Goal: Communication & Community: Answer question/provide support

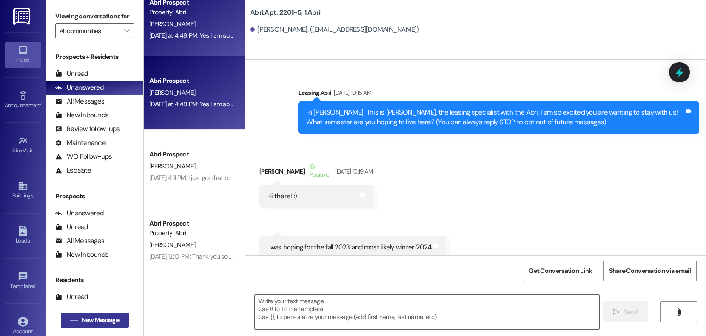
scroll to position [20811, 0]
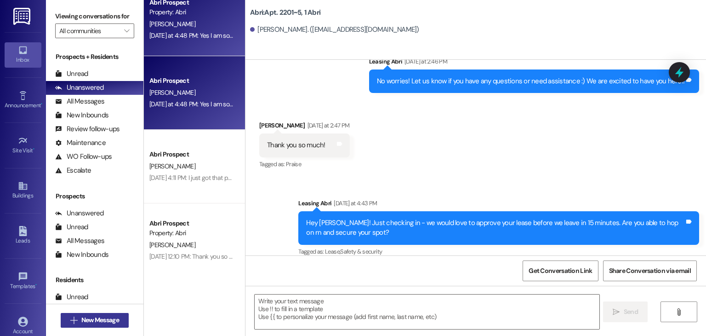
click at [114, 316] on span "New Message" at bounding box center [100, 320] width 38 height 10
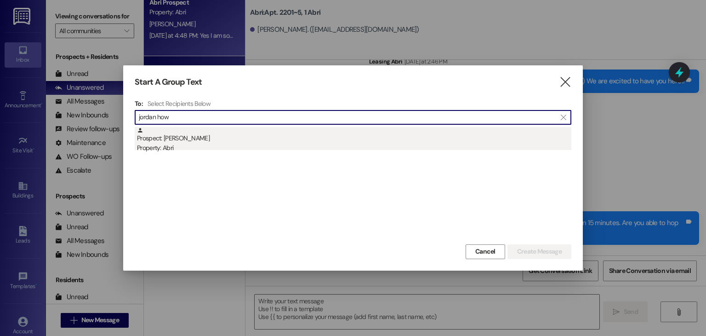
type input "jordan how"
click at [270, 138] on div "Prospect: [PERSON_NAME] Property: Abri" at bounding box center [354, 140] width 434 height 26
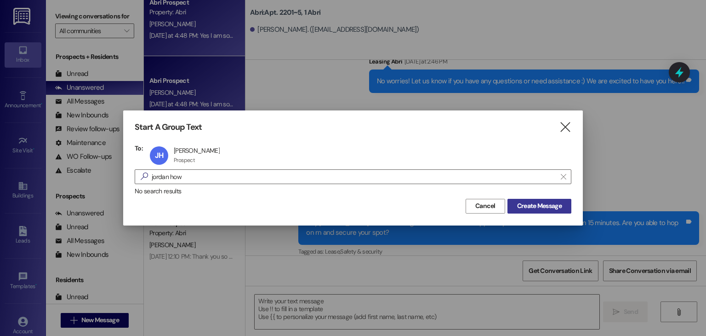
click at [547, 209] on span "Create Message" at bounding box center [539, 206] width 45 height 10
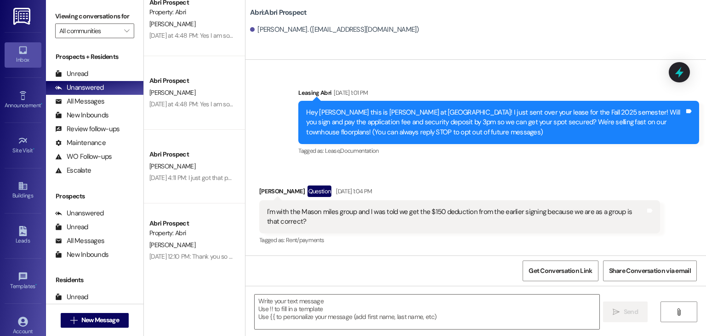
scroll to position [1604, 0]
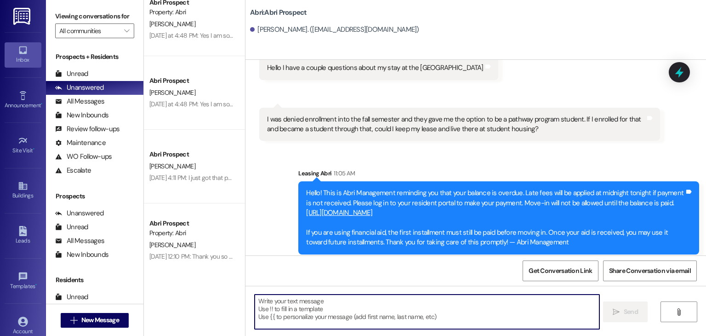
click at [265, 299] on textarea at bounding box center [427, 311] width 344 height 34
paste textarea "[URL][DOMAIN_NAME]"
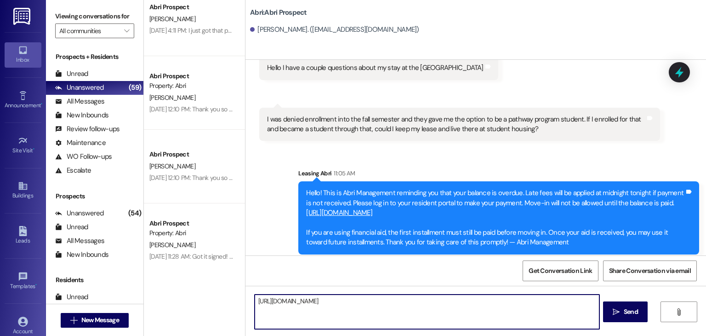
click at [422, 317] on textarea "[URL][DOMAIN_NAME]" at bounding box center [427, 311] width 344 height 34
click at [450, 304] on textarea "[URL][DOMAIN_NAME]" at bounding box center [427, 311] width 344 height 34
type textarea "[URL][DOMAIN_NAME]"
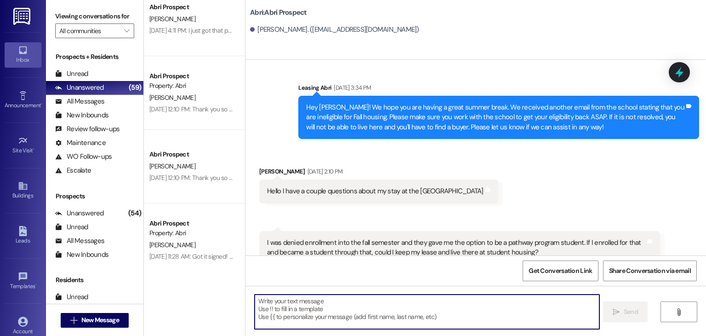
type textarea "i"
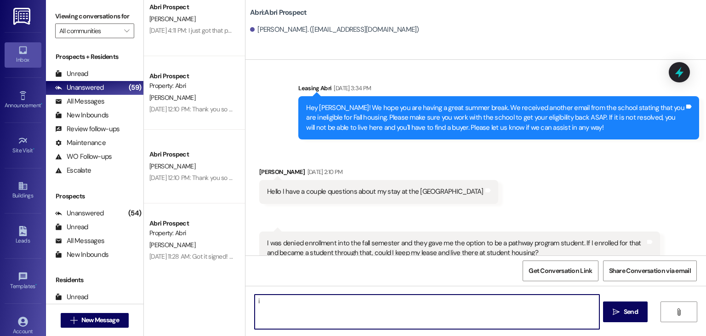
scroll to position [1477, 0]
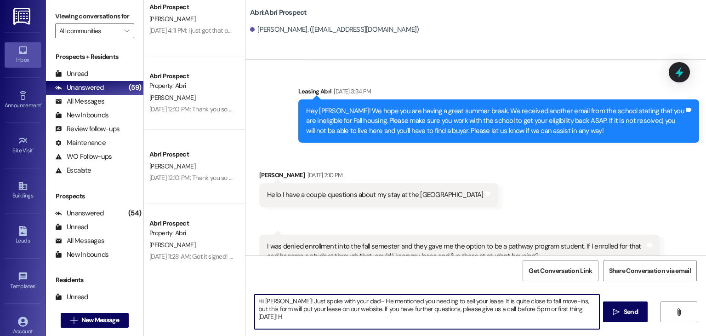
type textarea "Hi [PERSON_NAME]! Just spoke with your dad- He mentioned you needing to sell yo…"
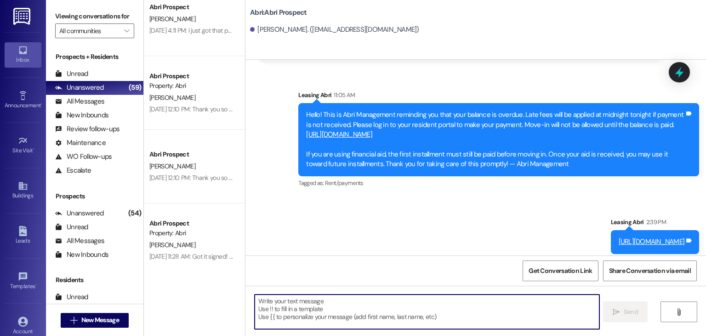
scroll to position [1742, 0]
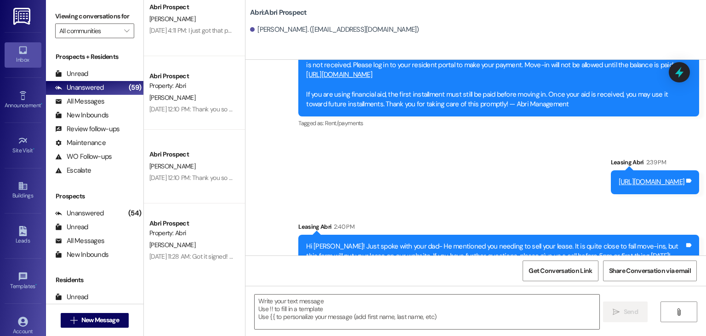
click at [434, 50] on div "Abri: Abri Prospect [PERSON_NAME]. ([EMAIL_ADDRESS][DOMAIN_NAME])" at bounding box center [476, 30] width 461 height 60
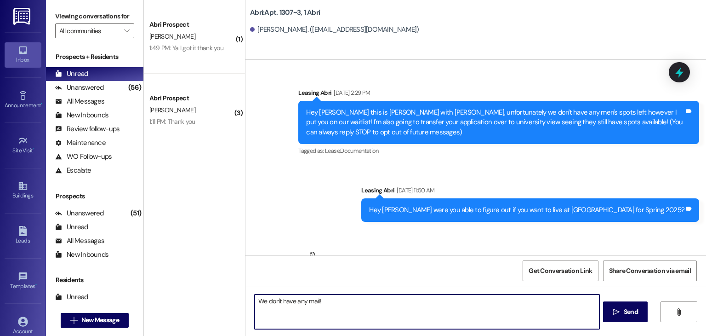
scroll to position [9060, 0]
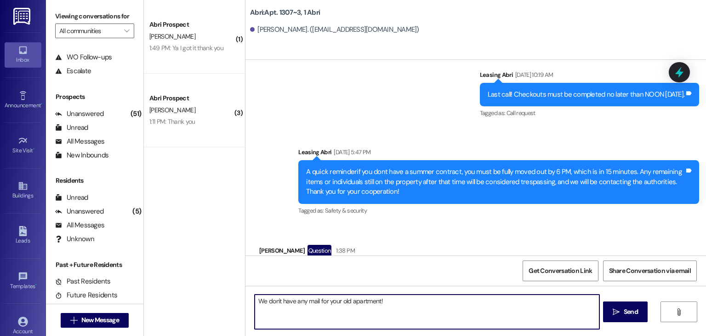
type textarea "We don't have any mail for your old apartment!"
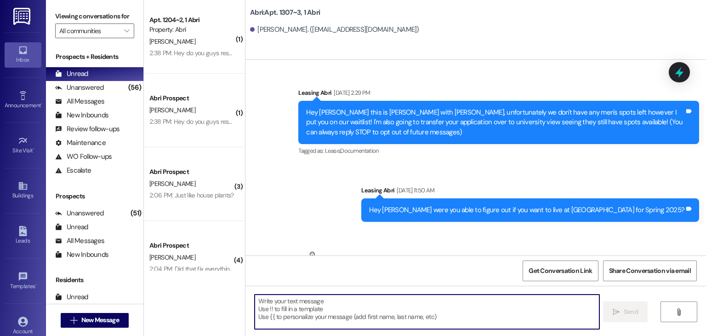
scroll to position [9188, 0]
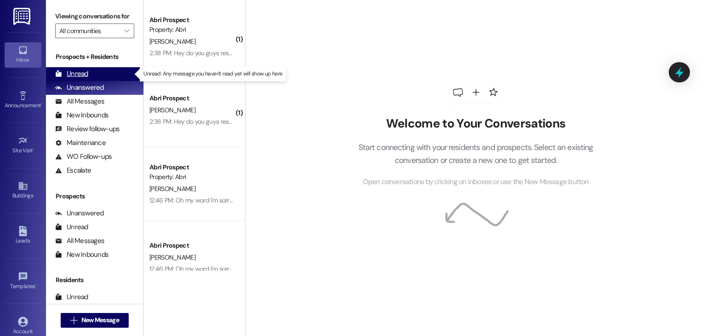
click at [88, 77] on div "Unread (0)" at bounding box center [94, 74] width 97 height 14
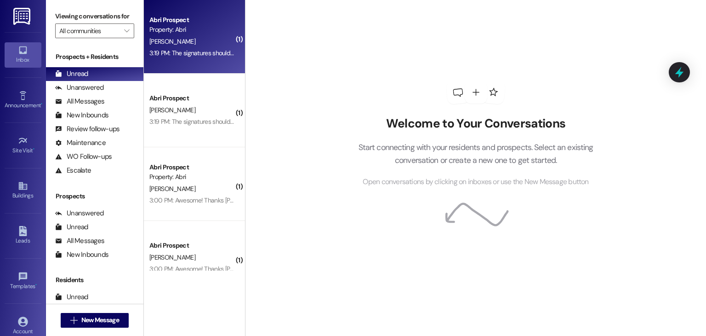
click at [191, 64] on div "Abri Prospect Property: Abri N. Darrow 3:19 PM: The signatures should be in. Ca…" at bounding box center [194, 37] width 101 height 74
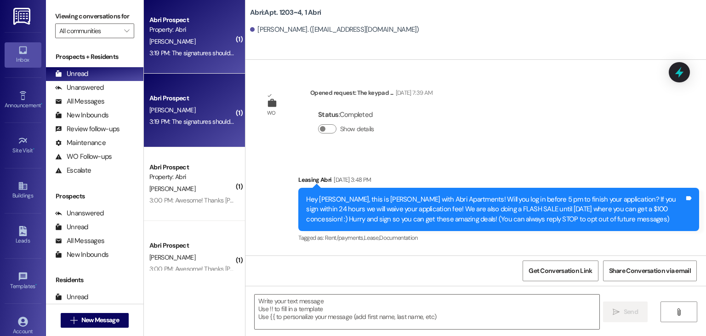
scroll to position [14598, 0]
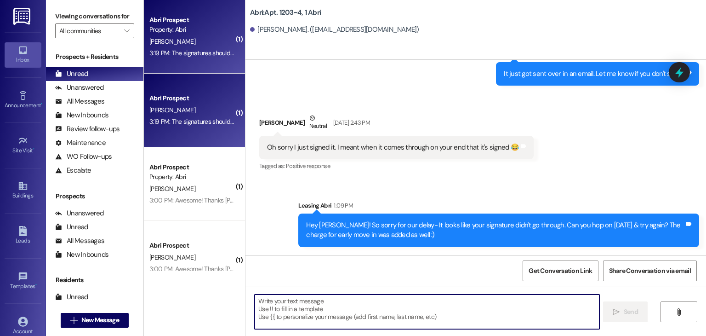
click at [352, 315] on textarea at bounding box center [427, 311] width 344 height 34
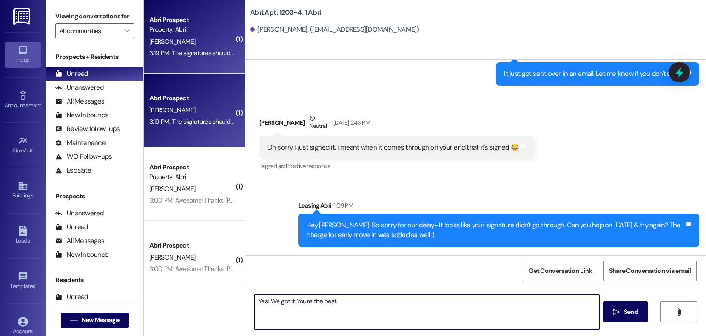
type textarea "Yes! We got it. You're the best."
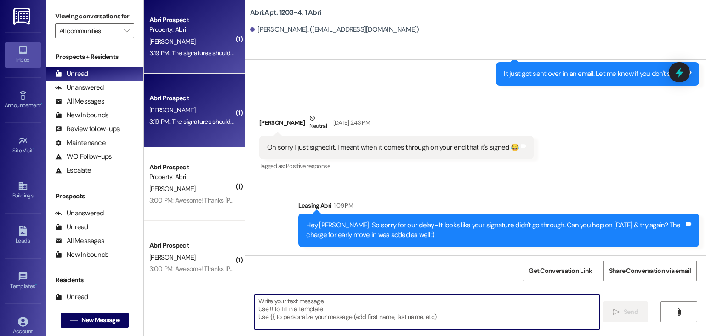
scroll to position [14662, 0]
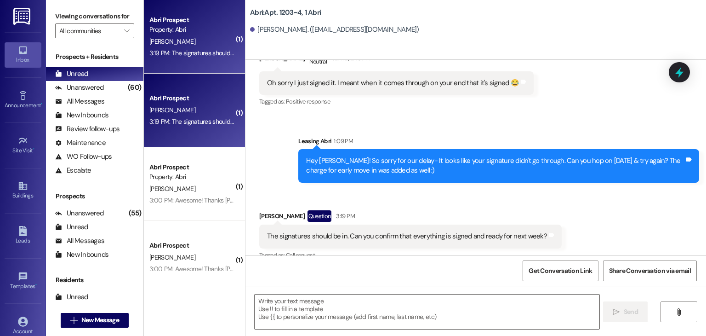
click at [386, 203] on div "Received via SMS Noah Darrow Question 3:19 PM The signatures should be in. Can …" at bounding box center [410, 236] width 316 height 66
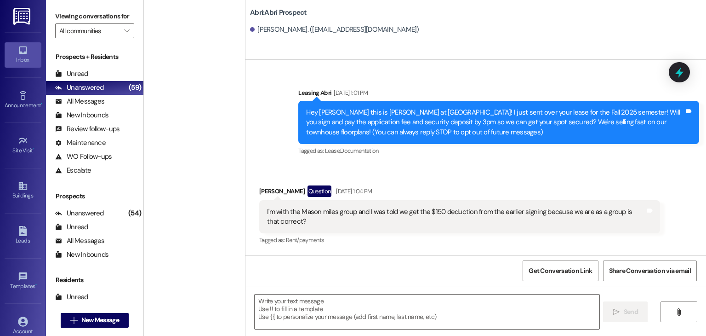
scroll to position [1742, 0]
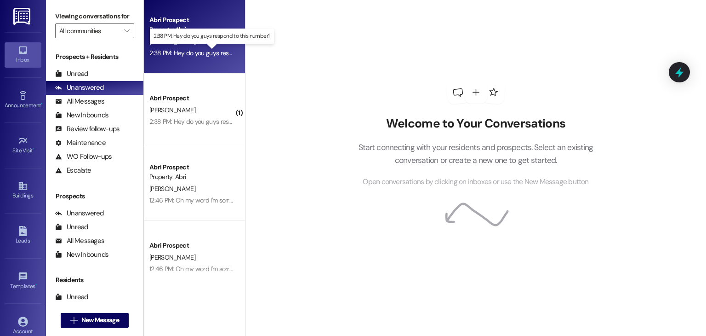
click at [220, 55] on div "2:38 PM: Hey do you guys respond to this number? 2:38 PM: Hey do you guys respo…" at bounding box center [217, 53] width 137 height 8
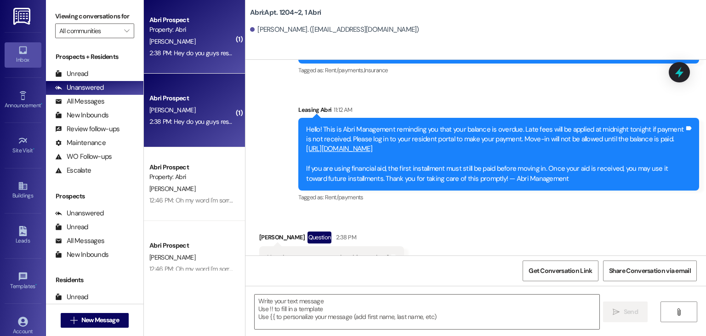
scroll to position [5490, 0]
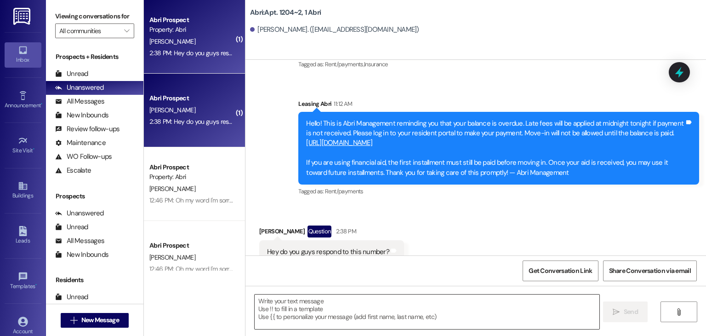
click at [375, 311] on textarea at bounding box center [427, 311] width 344 height 34
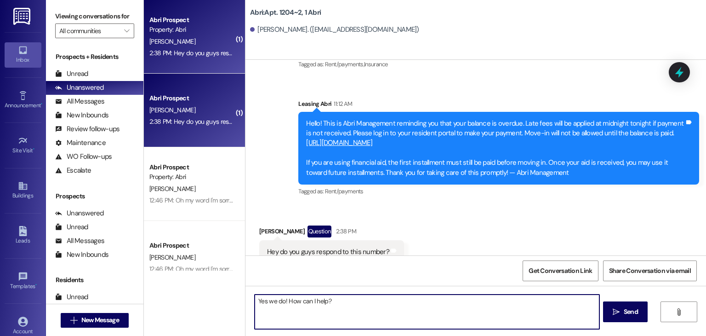
type textarea "Yes we do! How can I help?"
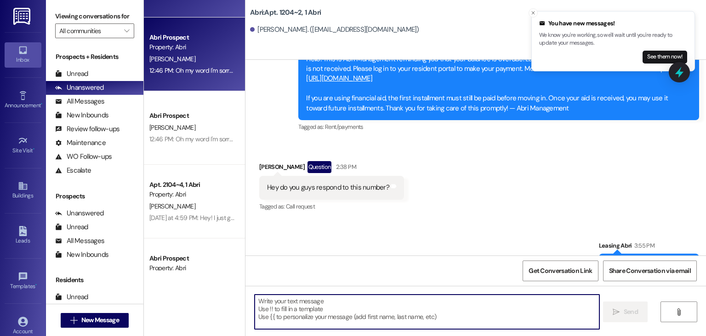
scroll to position [0, 0]
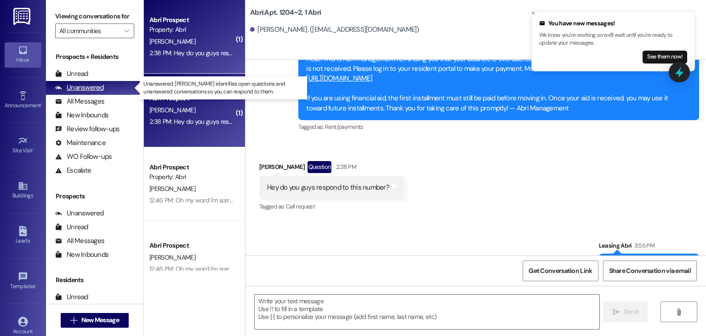
click at [103, 88] on div "Unanswered (0)" at bounding box center [94, 88] width 97 height 14
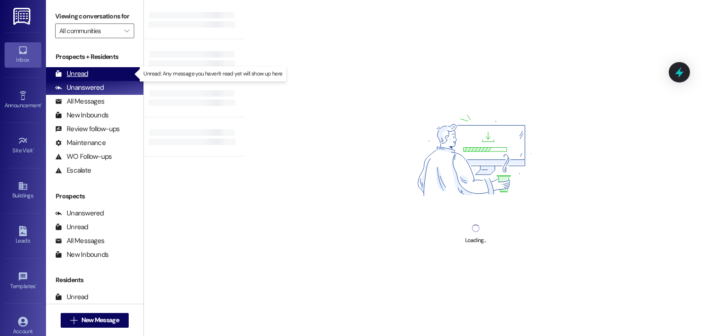
click at [101, 73] on div "Unread (0)" at bounding box center [94, 74] width 97 height 14
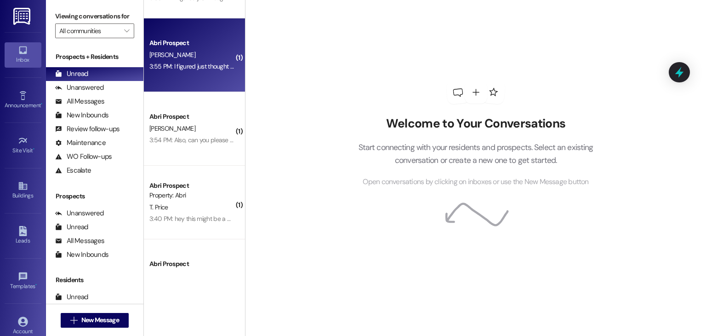
scroll to position [58, 0]
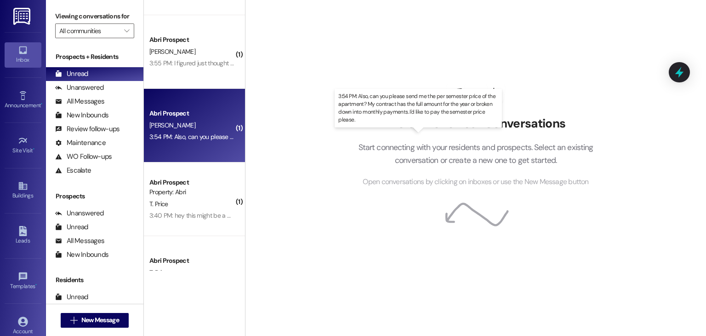
click at [211, 133] on div "3:54 PM: Also, can you please send me the per semester price of the apartment? …" at bounding box center [424, 136] width 550 height 8
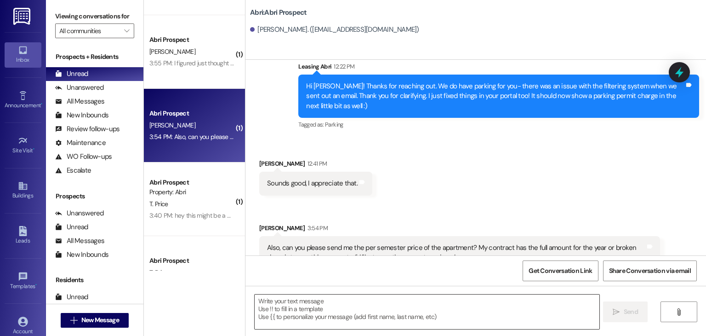
scroll to position [2389, 0]
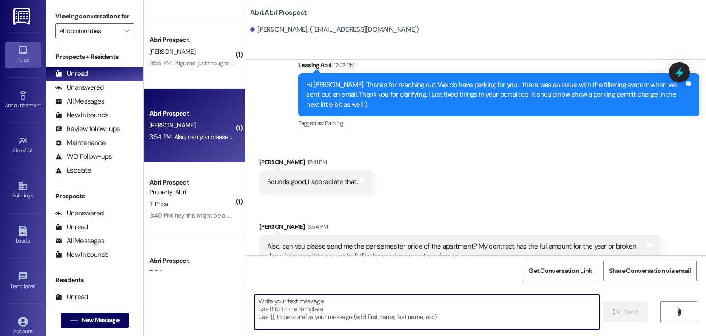
click at [348, 300] on textarea at bounding box center [427, 311] width 344 height 34
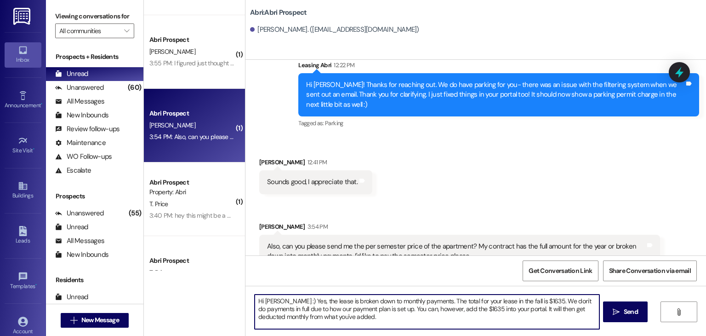
drag, startPoint x: 373, startPoint y: 315, endPoint x: 243, endPoint y: 300, distance: 131.0
click at [246, 300] on div "Hi Rebekah :) Yes, the lease is broken down to monthly payments. The total for …" at bounding box center [476, 320] width 461 height 69
click at [388, 317] on textarea "Hi Rebekah :) Yes, the lease is broken down to monthly payments. The total for …" at bounding box center [427, 311] width 344 height 34
click at [380, 314] on textarea "Hi Rebekah :) Yes, the lease is broken down to monthly payments. The total for …" at bounding box center [427, 311] width 344 height 34
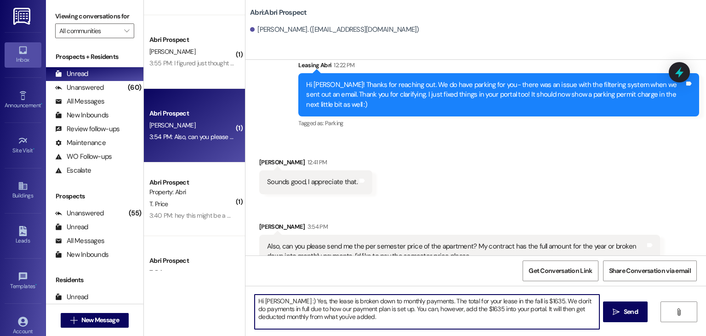
click at [380, 314] on textarea "Hi Rebekah :) Yes, the lease is broken down to monthly payments. The total for …" at bounding box center [427, 311] width 344 height 34
click at [374, 317] on textarea "Hi Rebekah :) Yes, the lease is broken down to monthly payments. The total for …" at bounding box center [427, 311] width 344 height 34
drag, startPoint x: 374, startPoint y: 317, endPoint x: 291, endPoint y: 300, distance: 84.9
click at [291, 300] on textarea "Hi Rebekah :) Yes, the lease is broken down to monthly payments. The total for …" at bounding box center [427, 311] width 344 height 34
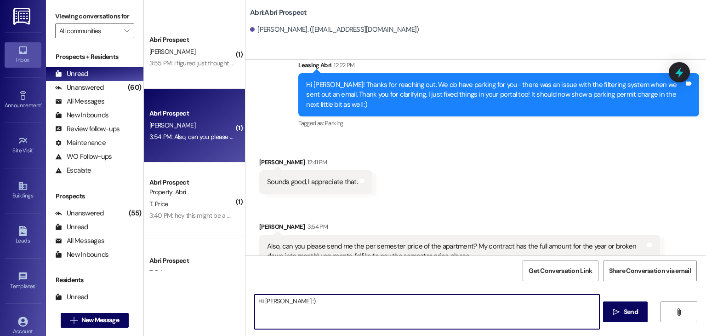
paste textarea "Yes, your lease total for the Fall semester is $1635, and it's split into month…"
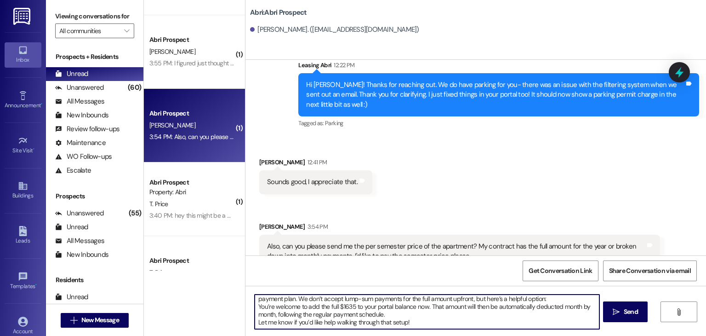
scroll to position [0, 0]
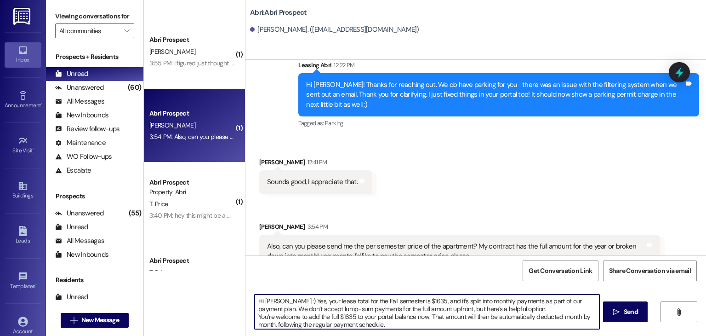
drag, startPoint x: 492, startPoint y: 316, endPoint x: 532, endPoint y: 316, distance: 39.5
click at [532, 316] on textarea "Hi Rebekah :) Yes, your lease total for the Fall semester is $1635, and it's sp…" at bounding box center [427, 311] width 344 height 34
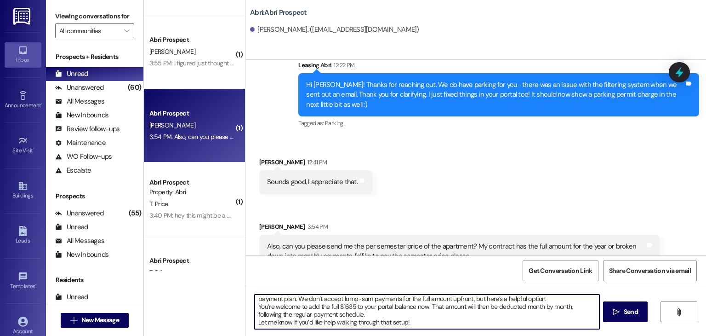
click at [423, 314] on textarea "Hi Rebekah :) Yes, your lease total for the Fall semester is $1635, and it's sp…" at bounding box center [427, 311] width 344 height 34
drag, startPoint x: 407, startPoint y: 315, endPoint x: 246, endPoint y: 317, distance: 160.9
click at [250, 317] on div "Hi Rebekah :) Yes, your lease total for the Fall semester is $1635, and it's sp…" at bounding box center [422, 311] width 345 height 35
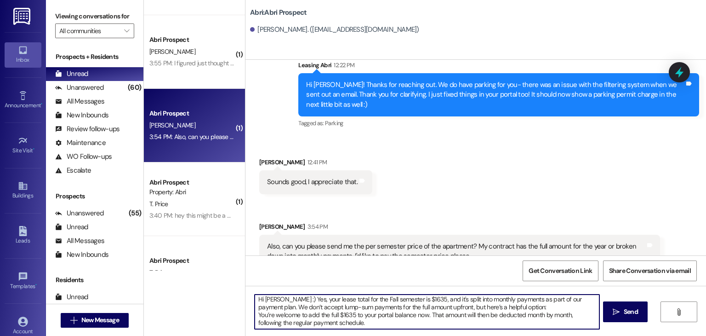
scroll to position [1, 0]
type textarea "Hi Rebekah :) Yes, your lease total for the Fall semester is $1635, and it's sp…"
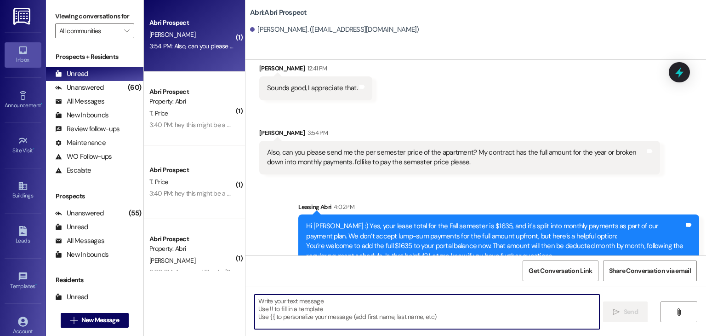
scroll to position [148, 0]
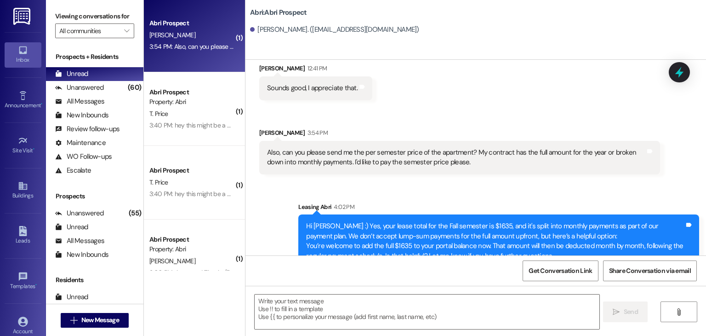
click at [201, 160] on div "Abri Prospect T. Price 3:40 PM: hey this might be a dumb question but where wou…" at bounding box center [194, 183] width 101 height 74
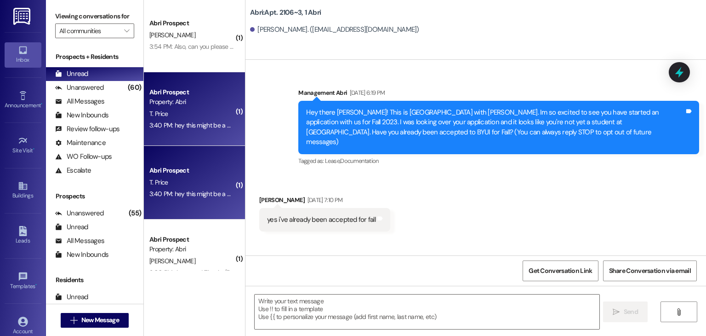
scroll to position [20063, 0]
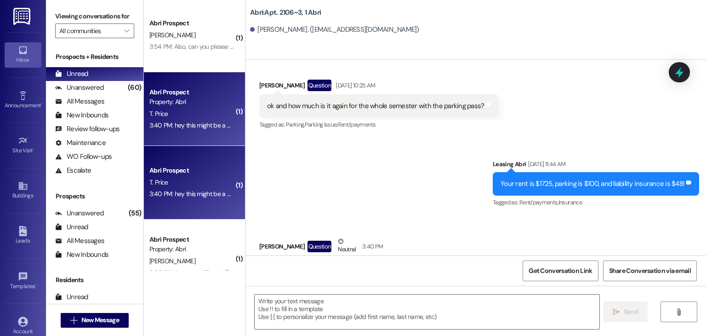
click at [350, 291] on div " Send " at bounding box center [476, 320] width 461 height 69
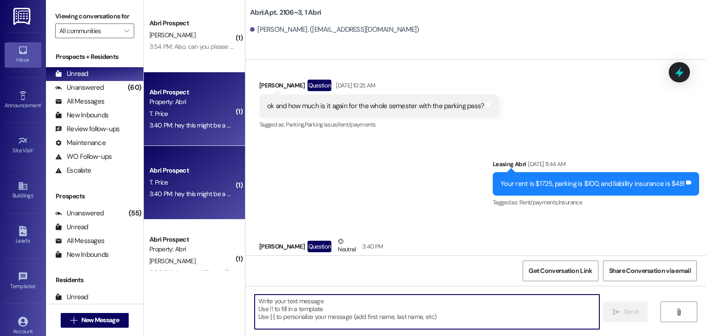
click at [352, 302] on textarea at bounding box center [427, 311] width 344 height 34
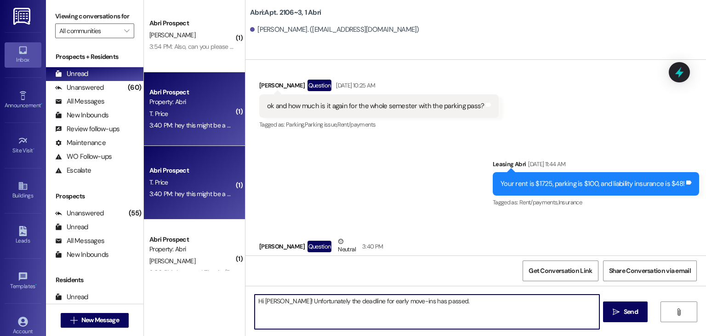
type textarea "Hi Taylor! Unfortunately the deadline for early move-ins has passed."
